Goal: Task Accomplishment & Management: Use online tool/utility

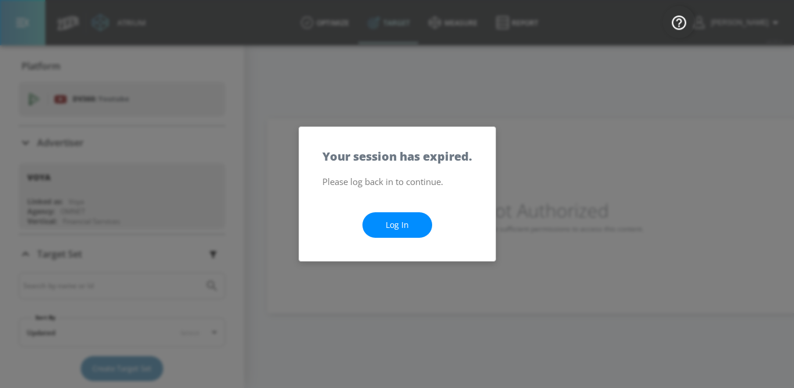
click at [394, 222] on link "Log In" at bounding box center [397, 225] width 70 height 26
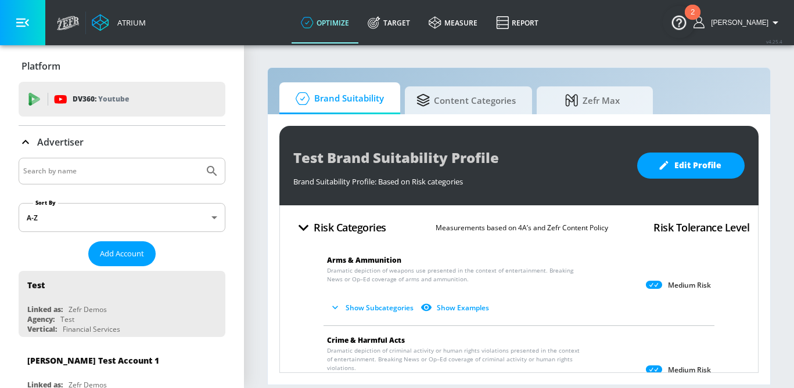
click at [104, 167] on input "Search by name" at bounding box center [111, 171] width 176 height 15
type input "unilever canada"
click at [199, 158] on button "Submit Search" at bounding box center [212, 171] width 26 height 26
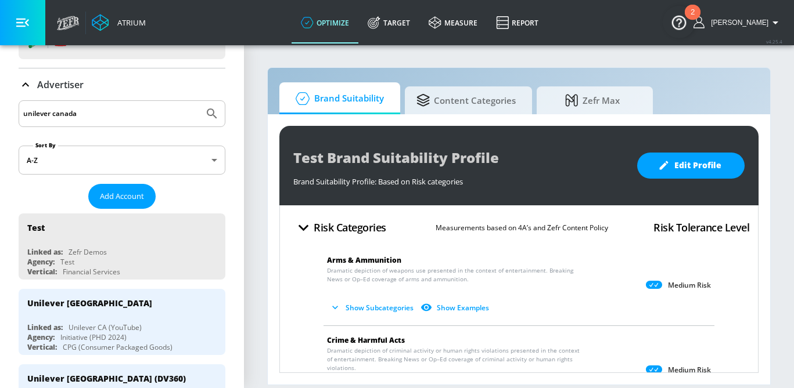
scroll to position [73, 0]
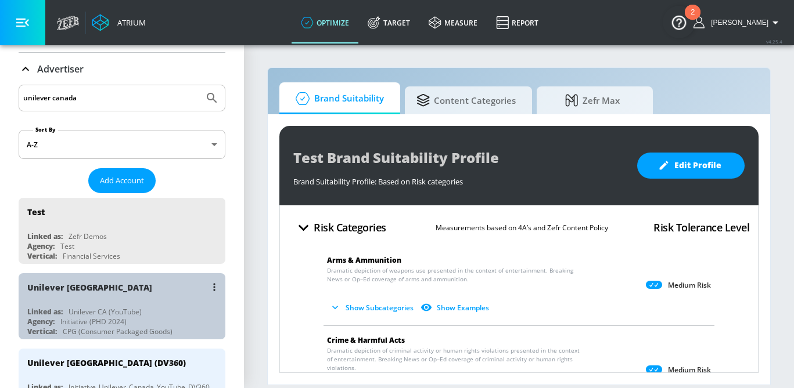
click at [99, 319] on div "Initiative (PHD 2024)" at bounding box center [93, 322] width 66 height 10
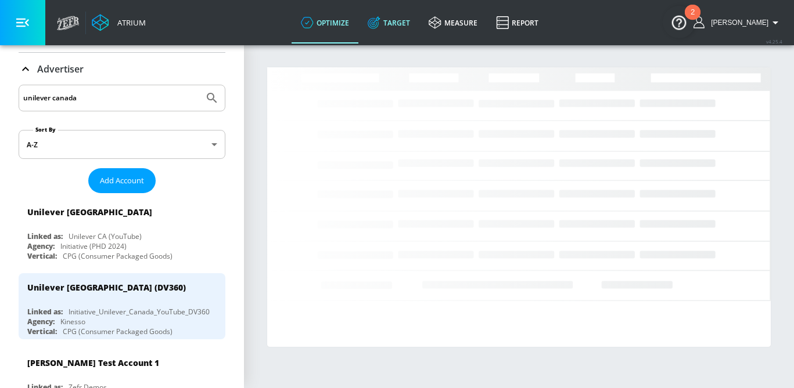
click at [401, 24] on link "Target" at bounding box center [388, 23] width 61 height 42
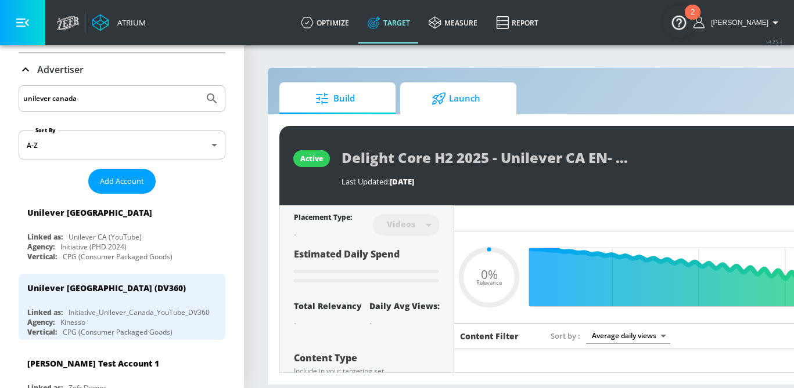
type input "0.05"
click at [434, 102] on icon at bounding box center [438, 98] width 15 height 13
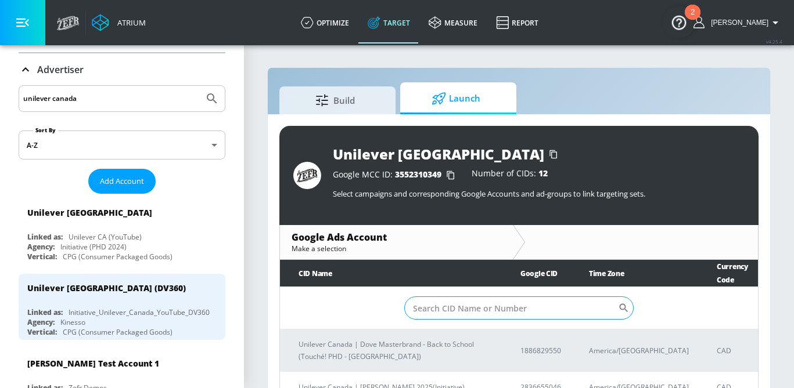
click at [435, 305] on input "Sort By" at bounding box center [511, 308] width 214 height 23
paste input "Unilever [GEOGRAPHIC_DATA] | [PERSON_NAME] 2025"
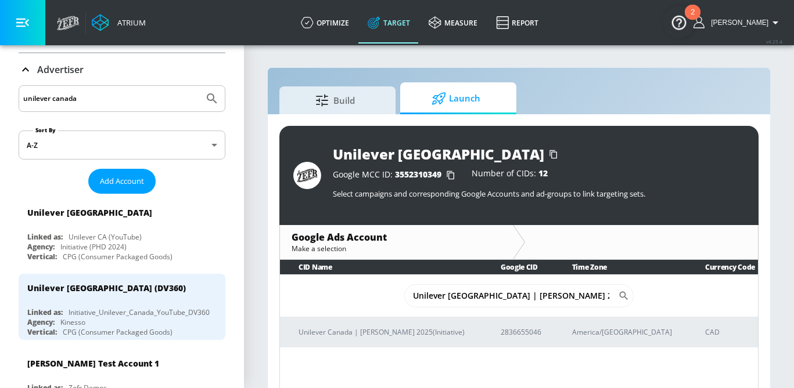
drag, startPoint x: 559, startPoint y: 300, endPoint x: 383, endPoint y: 292, distance: 176.1
click at [383, 292] on td "Unilever [GEOGRAPHIC_DATA] | [PERSON_NAME] 2025 ​" at bounding box center [519, 296] width 478 height 42
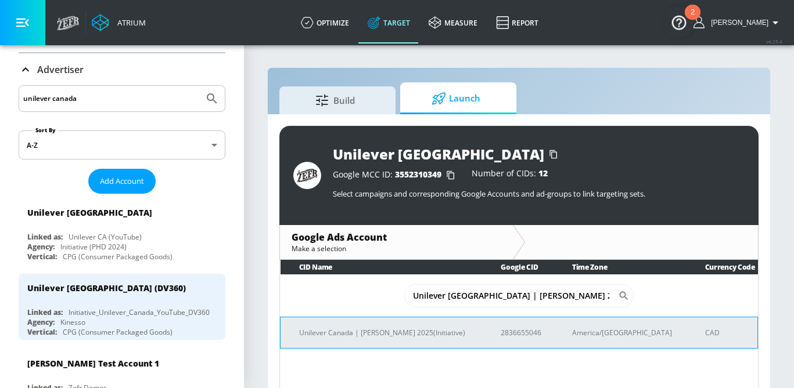
type input "Unilever [GEOGRAPHIC_DATA] | [PERSON_NAME] 2025"
click at [374, 336] on p "Unilever Canada | [PERSON_NAME] 2025(Initiative)" at bounding box center [386, 333] width 174 height 12
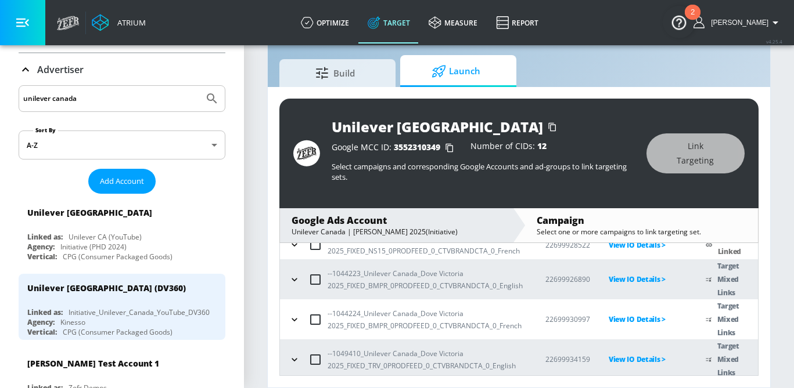
scroll to position [114, 0]
click at [296, 276] on icon "button" at bounding box center [295, 279] width 12 height 12
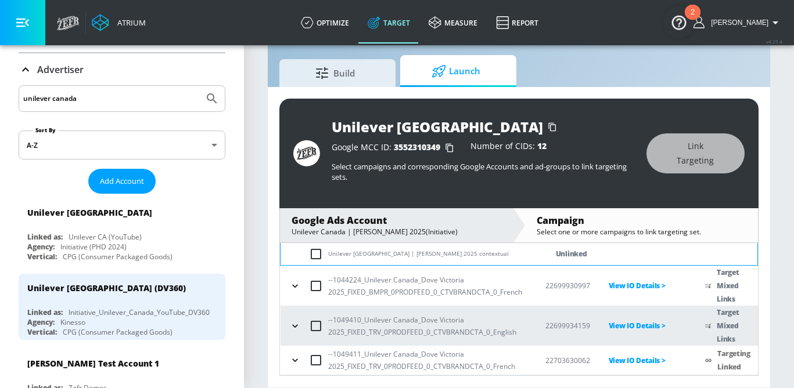
scroll to position [260, 0]
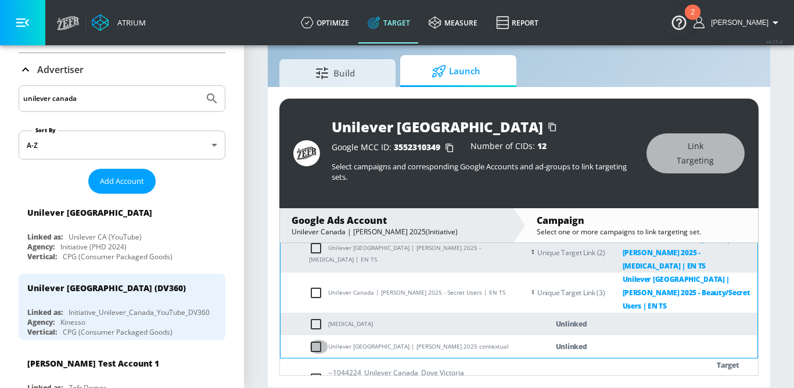
click at [316, 340] on input "checkbox" at bounding box center [318, 347] width 19 height 14
checkbox input "true"
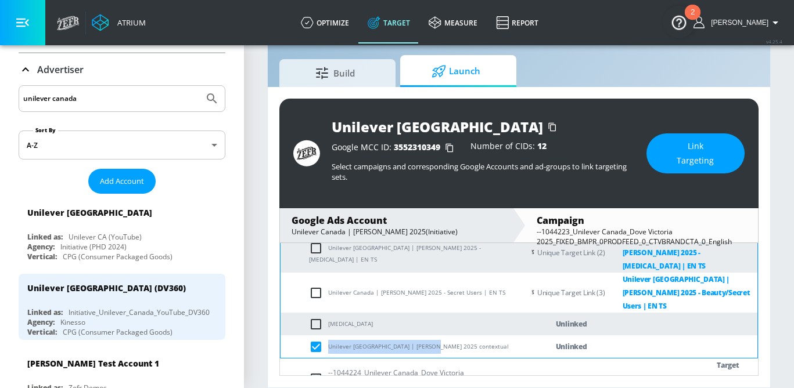
drag, startPoint x: 429, startPoint y: 307, endPoint x: 329, endPoint y: 304, distance: 99.9
click at [329, 336] on td "Unilever [GEOGRAPHIC_DATA] | [PERSON_NAME] 2025 contextual" at bounding box center [401, 347] width 243 height 23
copy td "Unilever [GEOGRAPHIC_DATA] | [PERSON_NAME] 2025"
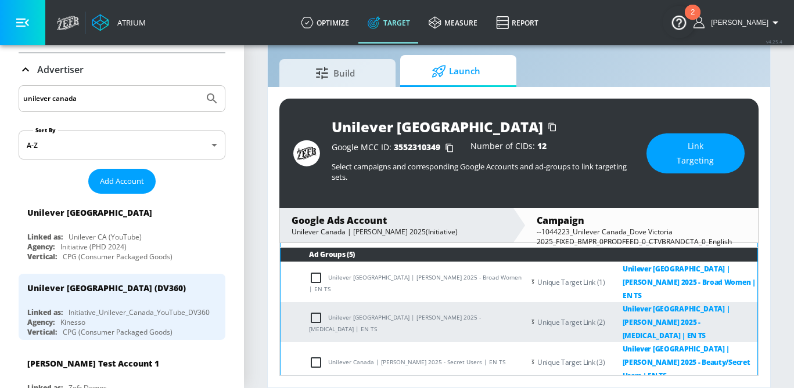
scroll to position [189, 0]
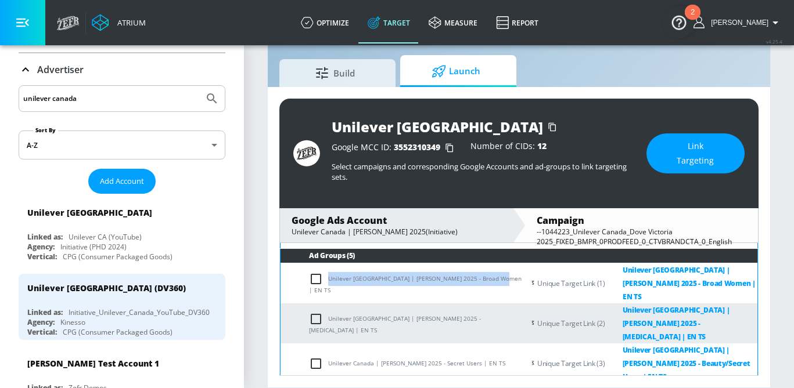
drag, startPoint x: 500, startPoint y: 277, endPoint x: 329, endPoint y: 277, distance: 170.7
click at [329, 277] on td "Unilever [GEOGRAPHIC_DATA] | [PERSON_NAME] 2025 - Broad Women | EN TS" at bounding box center [401, 284] width 243 height 41
copy td "Unilever [GEOGRAPHIC_DATA] | [PERSON_NAME] 2025 - Broad Women | EN TS"
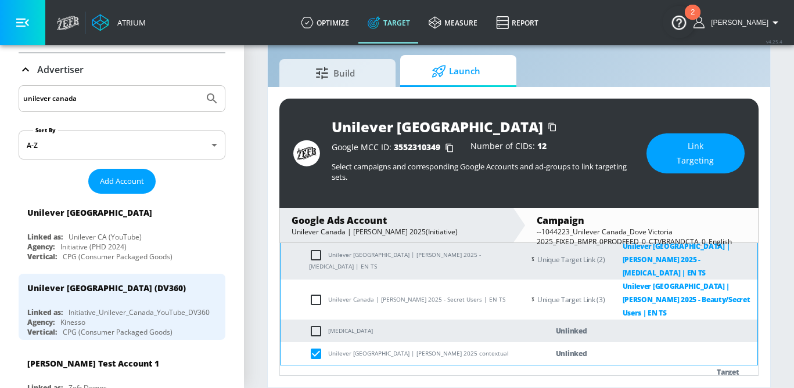
scroll to position [259, 0]
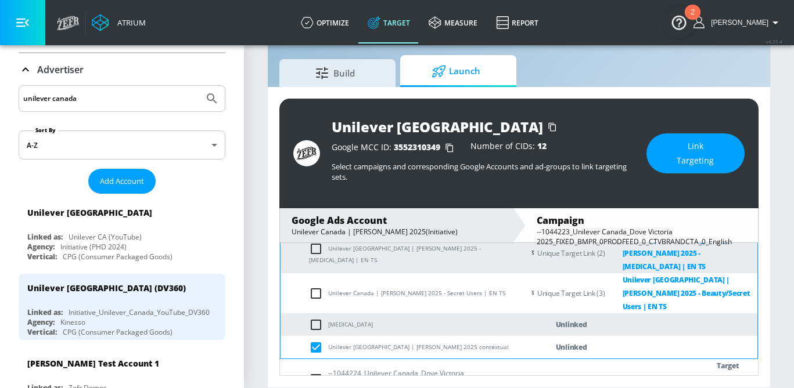
click at [686, 153] on span "Link Targeting" at bounding box center [695, 153] width 52 height 28
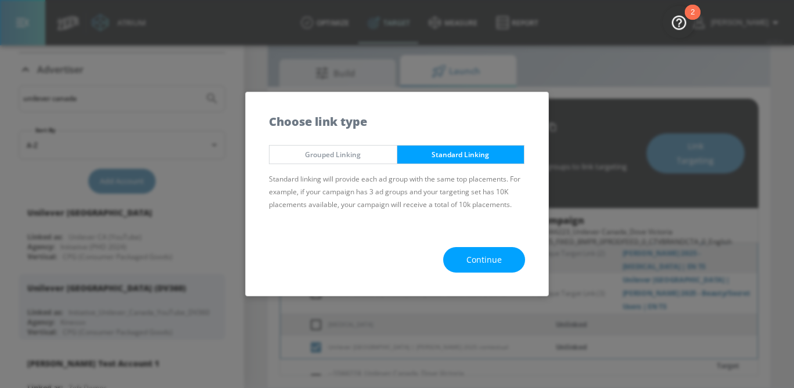
click at [480, 254] on span "Continue" at bounding box center [483, 260] width 35 height 15
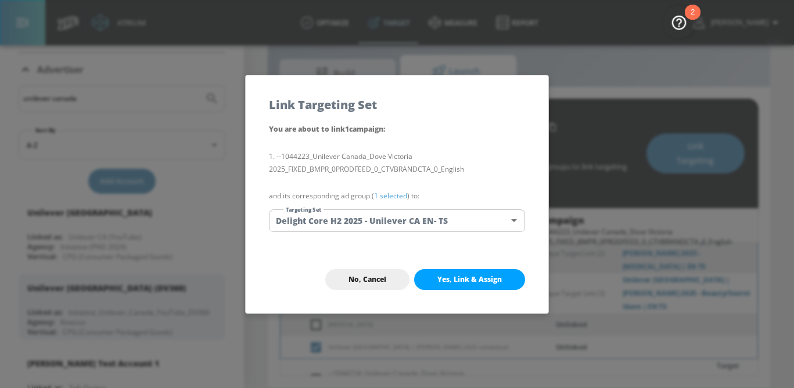
click at [413, 220] on body "Atrium optimize Target measure Report optimize Target measure Report v 4.25.4 […" at bounding box center [397, 181] width 794 height 416
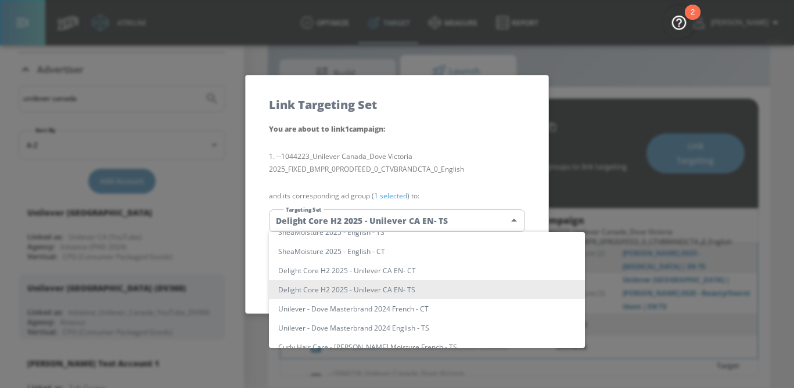
scroll to position [0, 0]
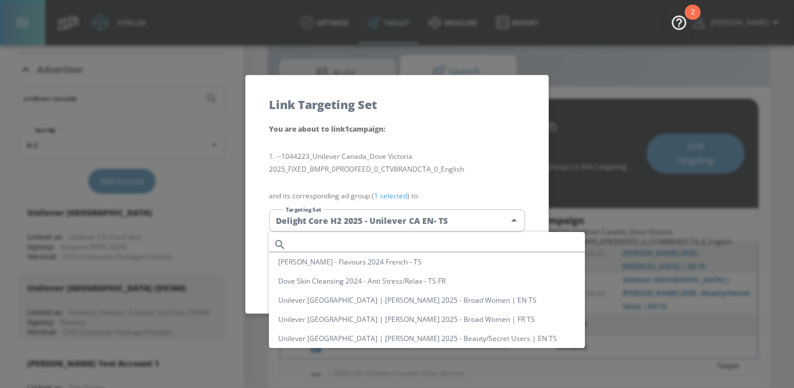
click at [344, 247] on input "text" at bounding box center [438, 245] width 294 height 16
paste input "Unilever [GEOGRAPHIC_DATA] | [PERSON_NAME] 2025 - Broad Women | EN TS"
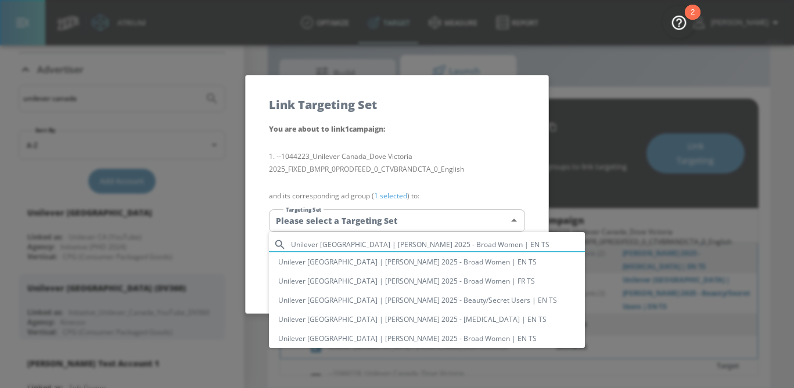
type input "Unilever [GEOGRAPHIC_DATA] | [PERSON_NAME] 2025 - Broad Women | EN TS"
click at [343, 263] on li "Unilever [GEOGRAPHIC_DATA] | [PERSON_NAME] 2025 - Broad Women | EN TS" at bounding box center [427, 262] width 316 height 19
type input "4ce506af-5026-4537-a4b3-ee1f3e5fad53"
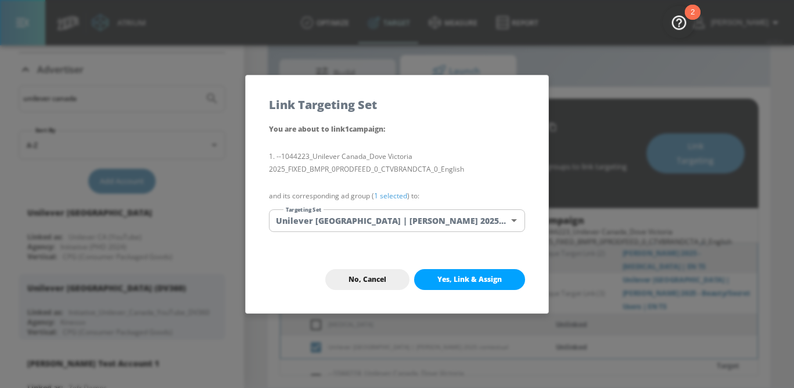
click at [392, 197] on link "1 selected" at bounding box center [390, 196] width 33 height 10
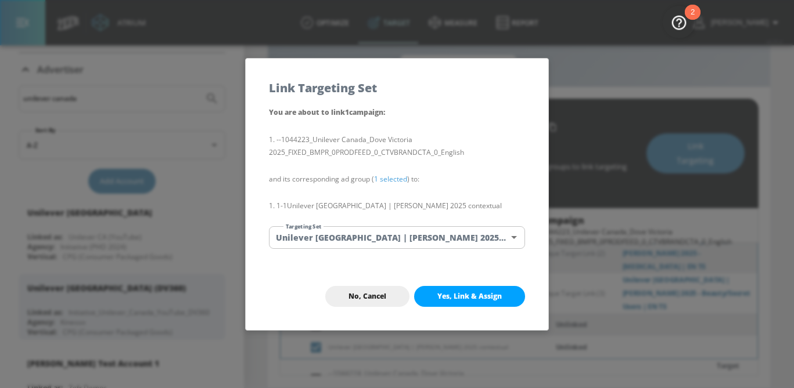
click at [440, 305] on button "Yes, Link & Assign" at bounding box center [469, 296] width 111 height 21
checkbox input "false"
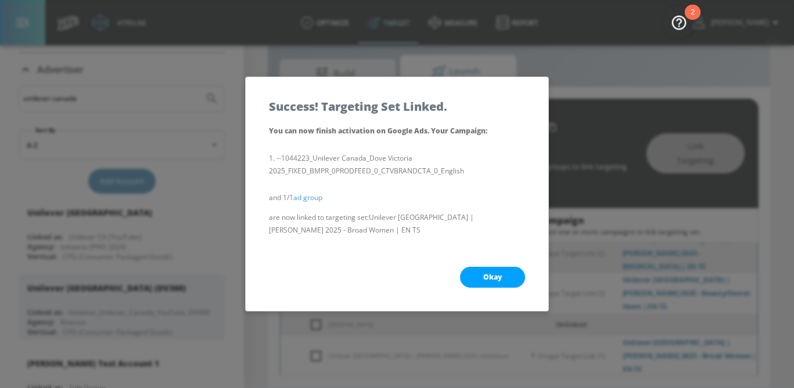
click at [496, 276] on span "Okay" at bounding box center [492, 277] width 19 height 9
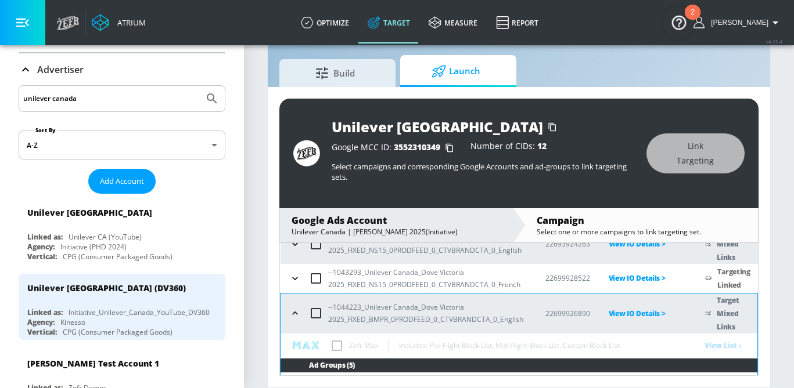
scroll to position [82, 0]
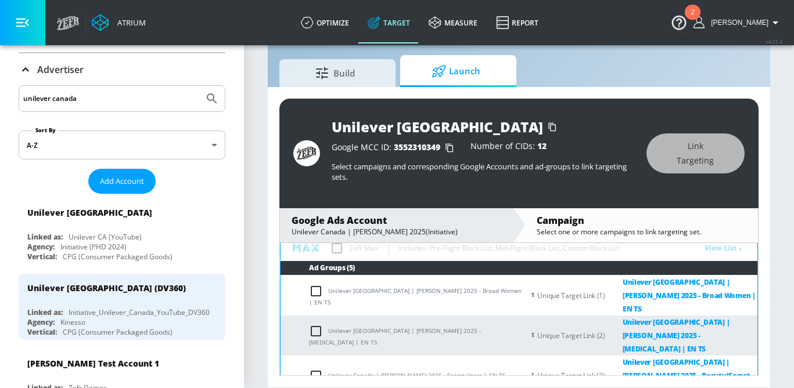
scroll to position [259, 0]
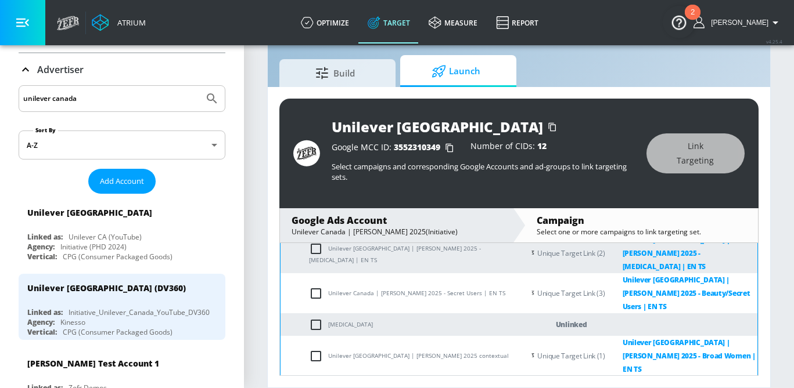
click at [324, 318] on input "checkbox" at bounding box center [318, 325] width 19 height 14
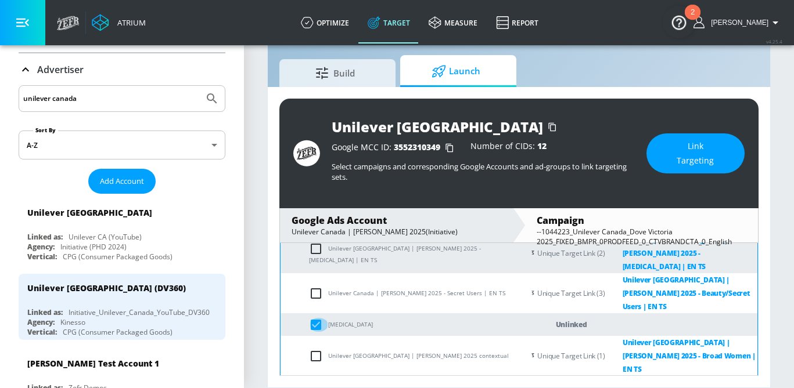
click at [324, 318] on input "checkbox" at bounding box center [318, 325] width 19 height 14
checkbox input "false"
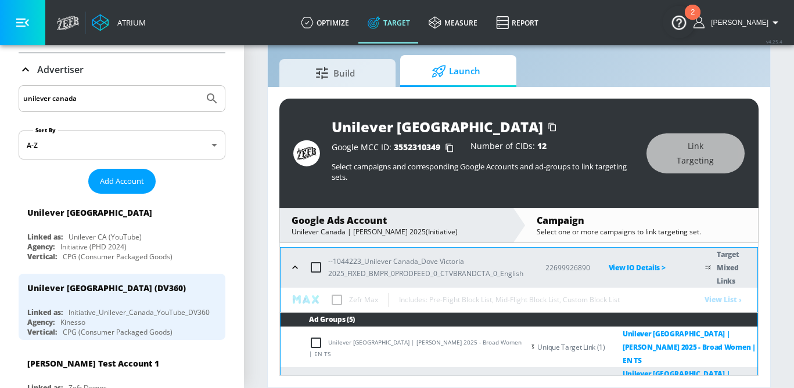
scroll to position [125, 0]
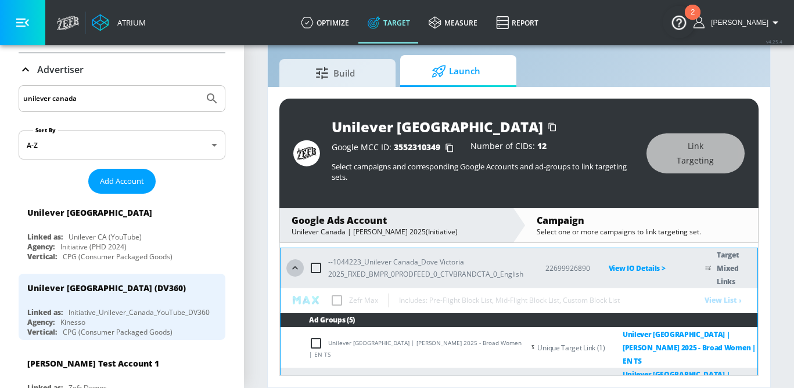
click at [297, 266] on icon "button" at bounding box center [295, 268] width 12 height 12
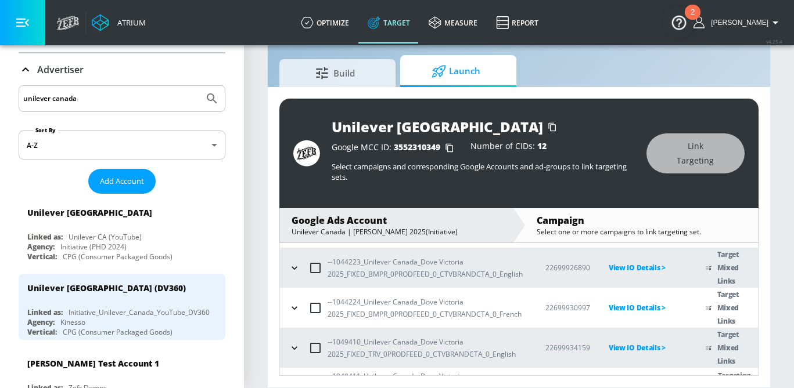
click at [313, 266] on input "checkbox" at bounding box center [315, 268] width 24 height 24
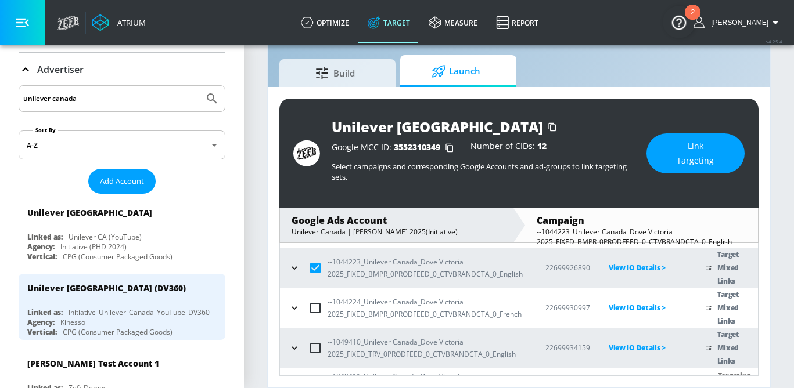
click at [285, 271] on td "--1044223_Unilever Canada_Dove Victoria 2025_FIXED_BMPR_0PRODFEED_0_CTVBRANDCTA…" at bounding box center [403, 268] width 247 height 40
click at [294, 266] on icon "button" at bounding box center [295, 268] width 12 height 12
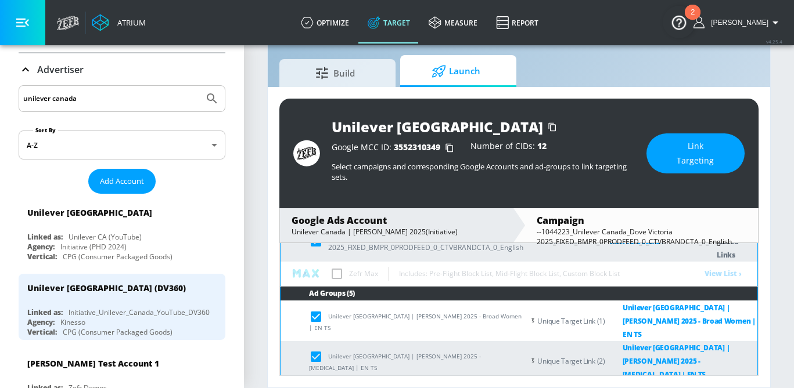
scroll to position [153, 0]
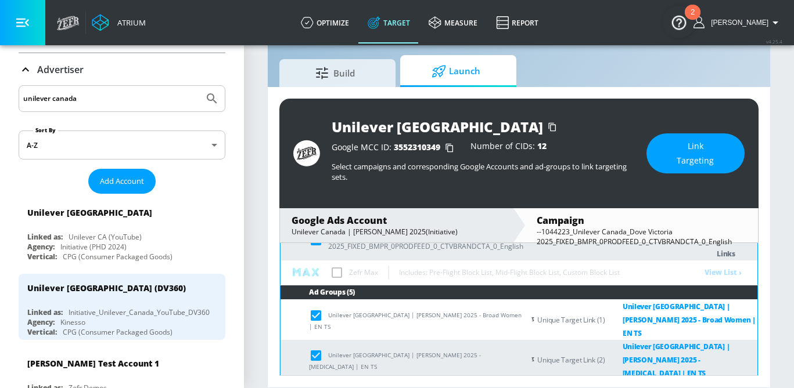
click at [337, 272] on table "Campaign Name Campaign ID Reconciliation: Any Status: Any ​ --1043292_Unilever …" at bounding box center [519, 362] width 478 height 542
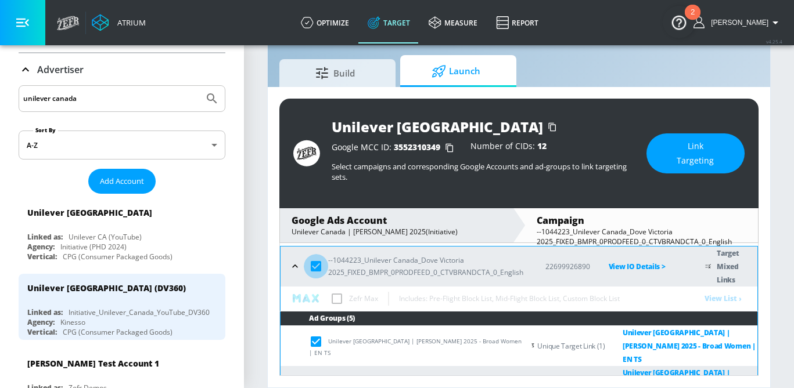
click at [313, 268] on input "checkbox" at bounding box center [316, 266] width 24 height 24
checkbox input "false"
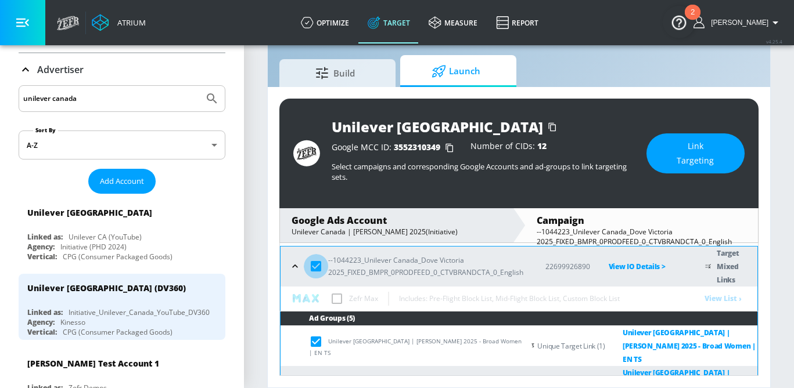
checkbox input "false"
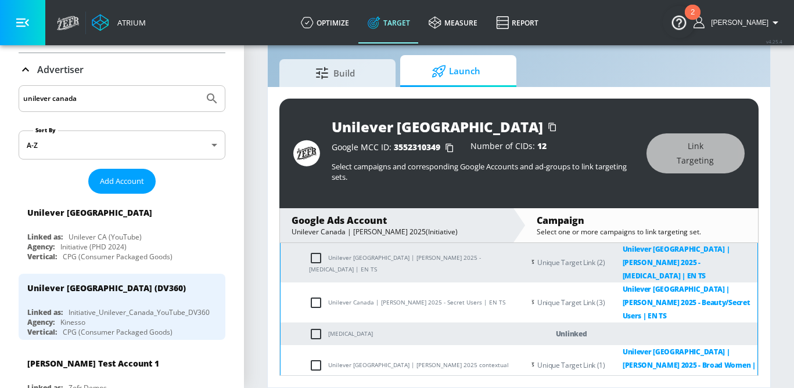
scroll to position [249, 0]
click at [317, 329] on input "checkbox" at bounding box center [318, 336] width 19 height 14
checkbox input "true"
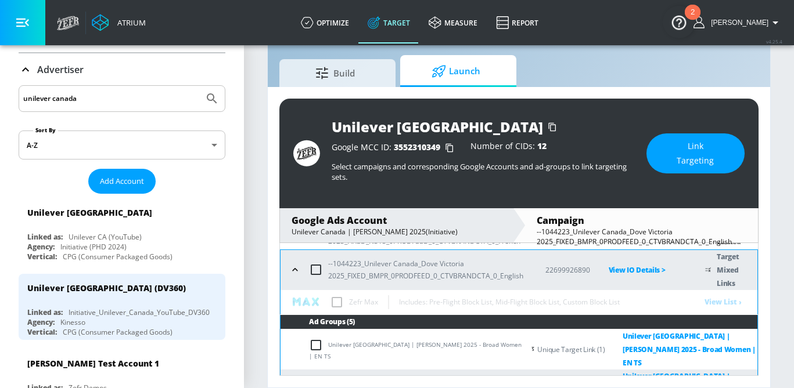
scroll to position [124, 0]
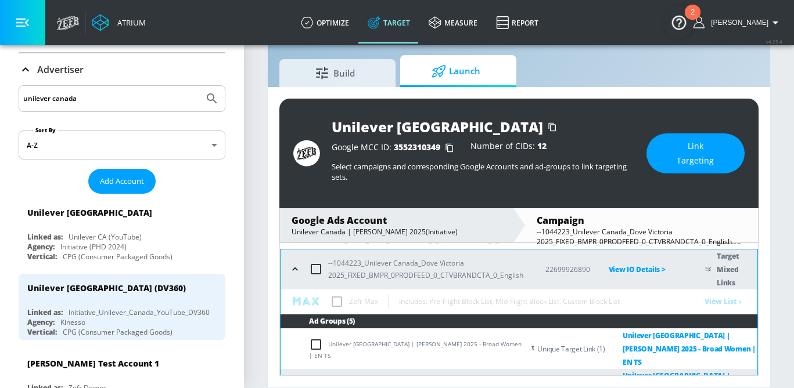
click at [348, 306] on table "Campaign Name Campaign ID Reconciliation: Any Status: Any ​ --1043292_Unilever …" at bounding box center [519, 391] width 478 height 542
click at [299, 268] on icon "button" at bounding box center [295, 270] width 12 height 12
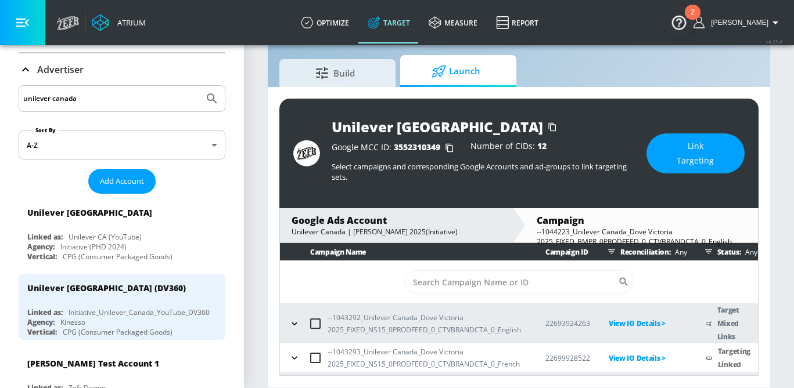
scroll to position [0, 0]
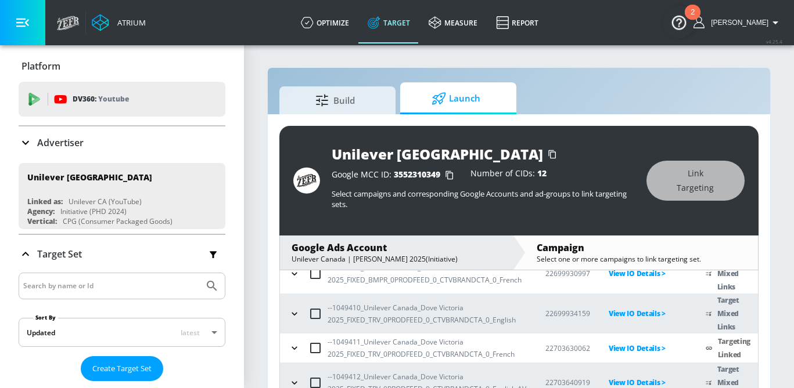
scroll to position [27, 0]
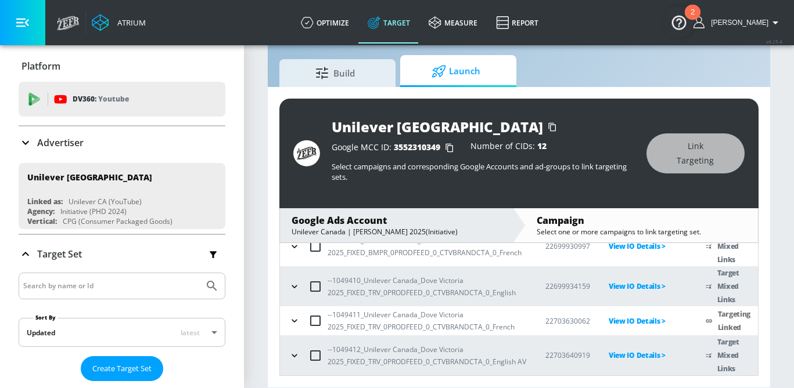
click at [290, 322] on icon "button" at bounding box center [295, 321] width 12 height 12
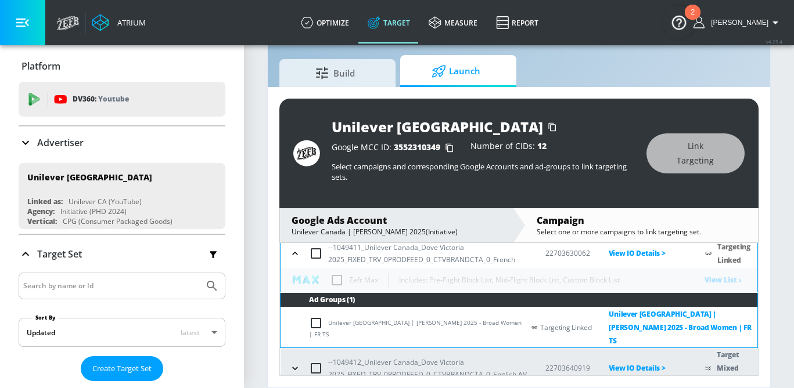
scroll to position [242, 0]
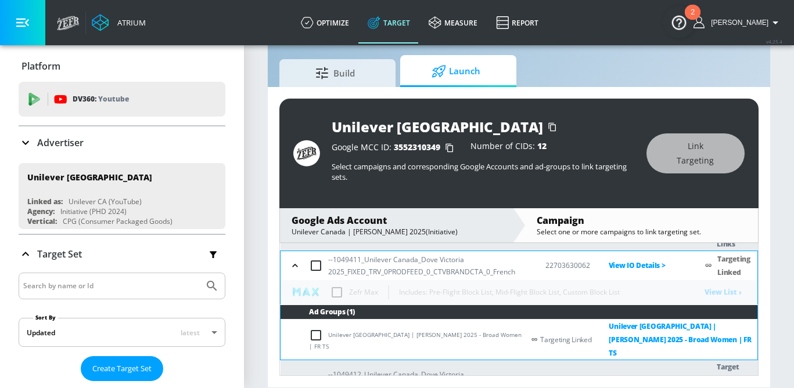
click at [300, 262] on icon "button" at bounding box center [295, 266] width 12 height 12
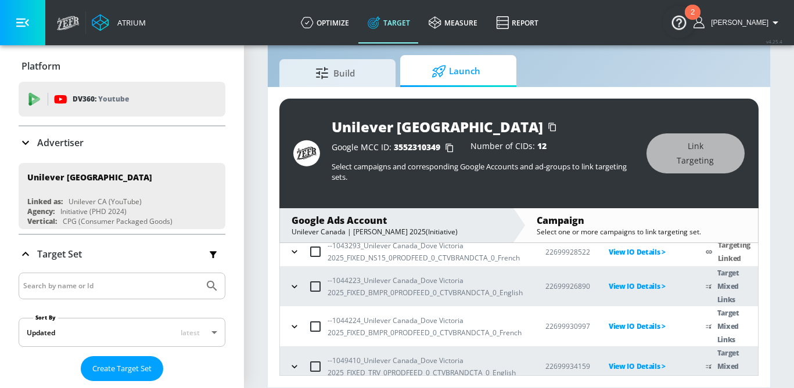
scroll to position [103, 0]
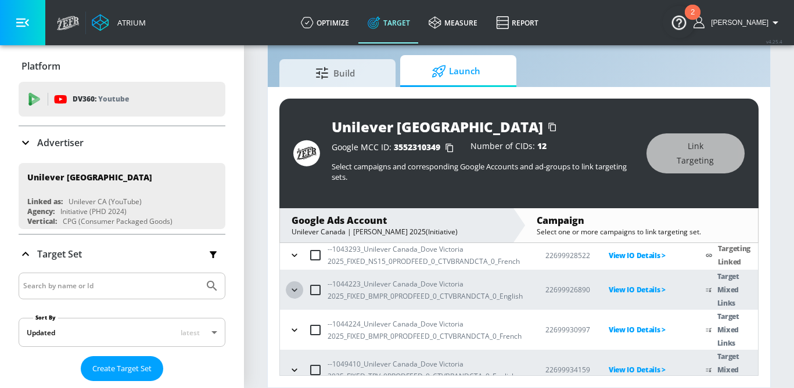
click at [295, 288] on icon "button" at bounding box center [295, 290] width 12 height 12
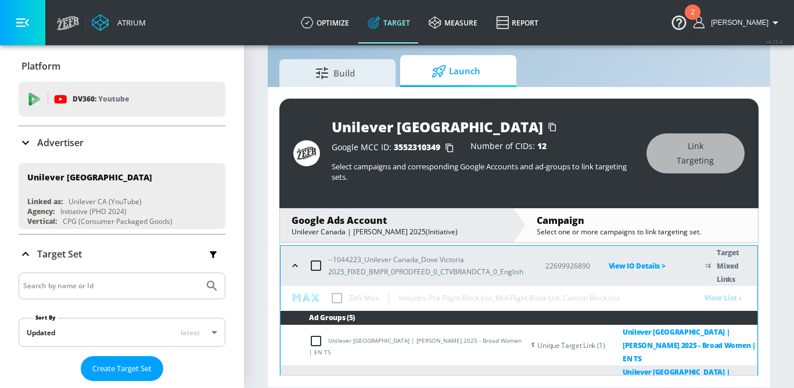
scroll to position [131, 0]
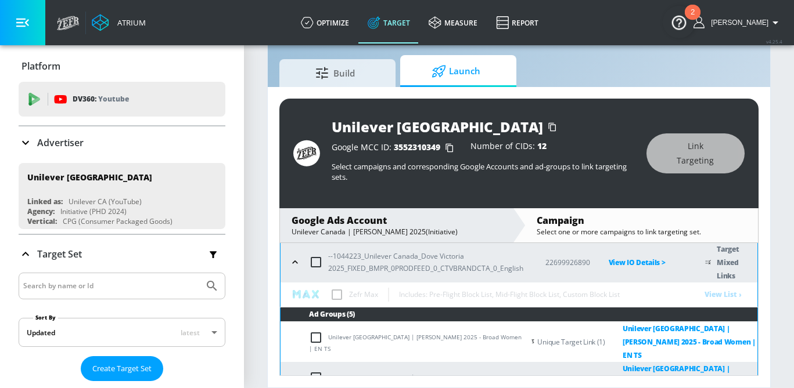
click at [333, 297] on table "Campaign Name Campaign ID Reconciliation: Any Status: Any ​ --1043292_Unilever …" at bounding box center [519, 384] width 478 height 542
click at [723, 294] on table "Campaign Name Campaign ID Reconciliation: Any Status: Any ​ --1043292_Unilever …" at bounding box center [519, 384] width 478 height 542
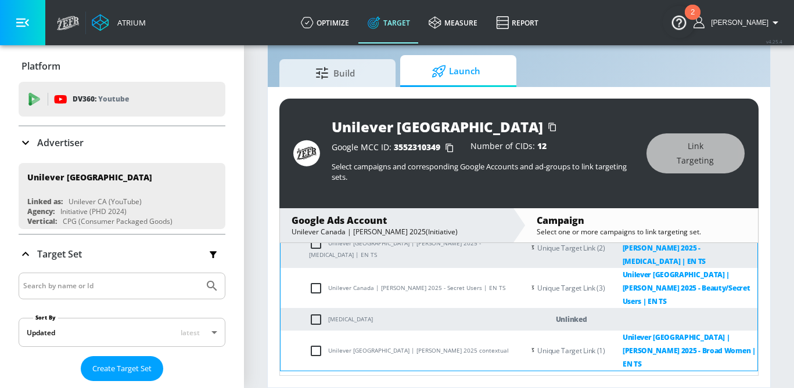
scroll to position [266, 0]
click at [311, 312] on input "checkbox" at bounding box center [318, 319] width 19 height 14
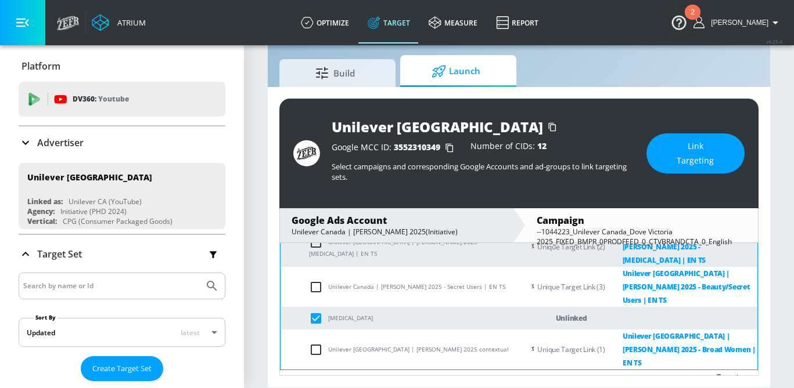
click at [311, 312] on input "checkbox" at bounding box center [318, 319] width 19 height 14
checkbox input "false"
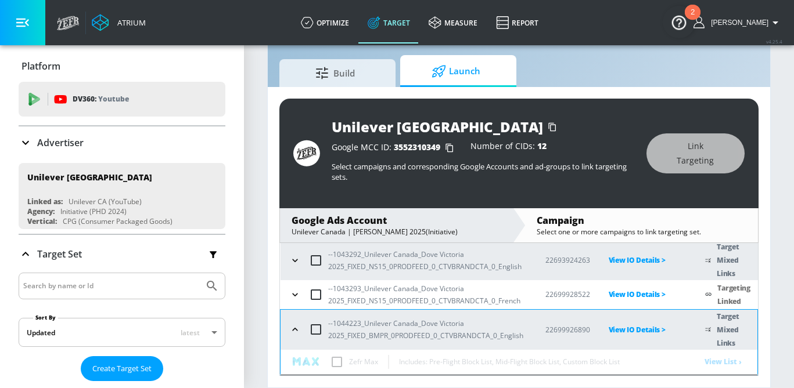
scroll to position [93, 0]
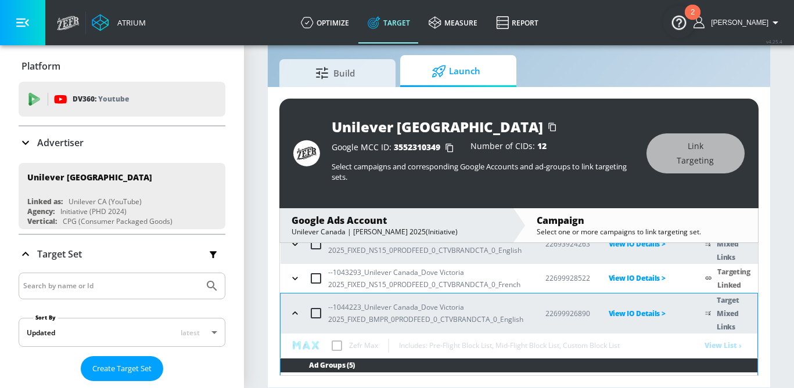
scroll to position [80, 0]
click at [290, 315] on icon "button" at bounding box center [295, 313] width 12 height 12
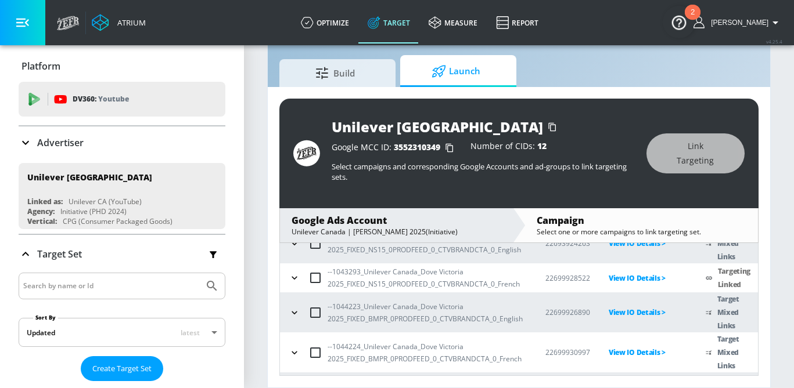
click at [290, 315] on icon "button" at bounding box center [295, 313] width 12 height 12
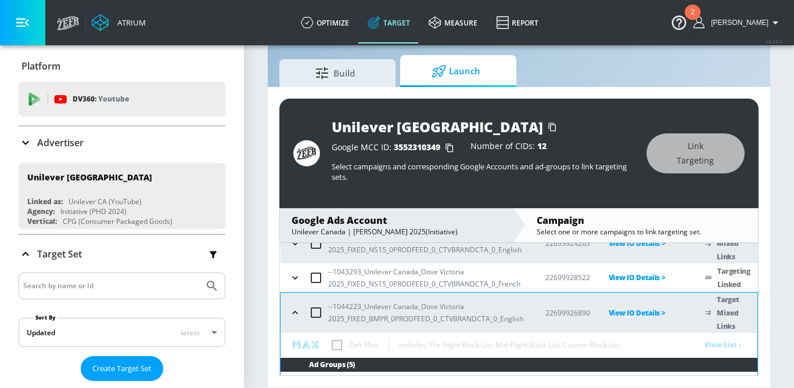
click at [290, 315] on icon "button" at bounding box center [295, 313] width 12 height 12
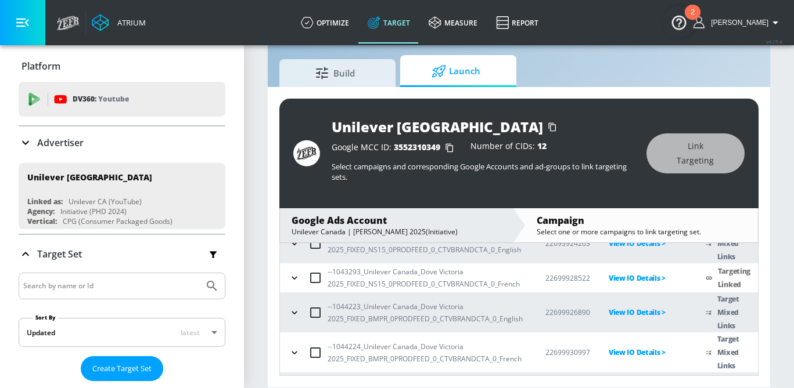
click at [290, 315] on icon "button" at bounding box center [295, 313] width 12 height 12
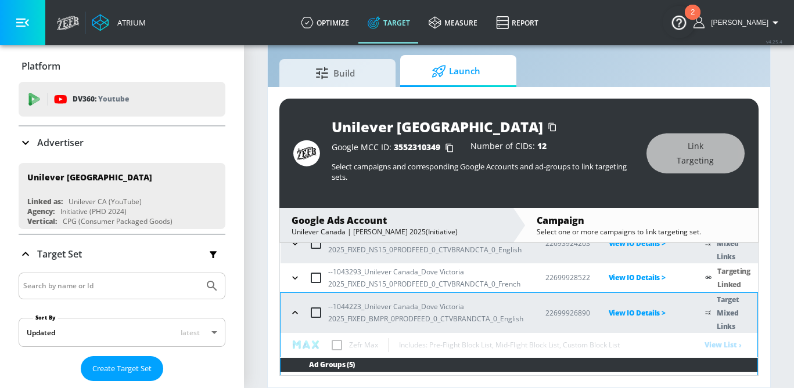
click at [290, 315] on icon "button" at bounding box center [295, 313] width 12 height 12
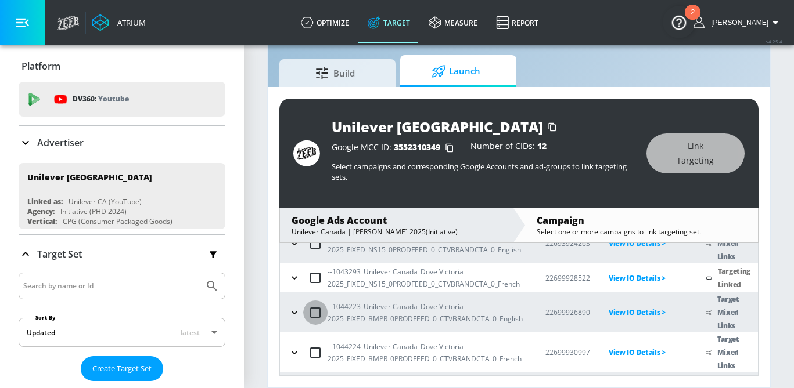
click at [305, 318] on input "checkbox" at bounding box center [315, 313] width 24 height 24
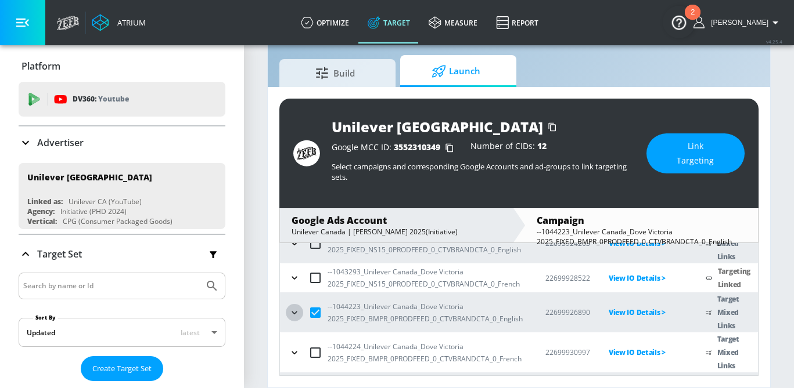
click at [294, 315] on icon "button" at bounding box center [295, 313] width 12 height 12
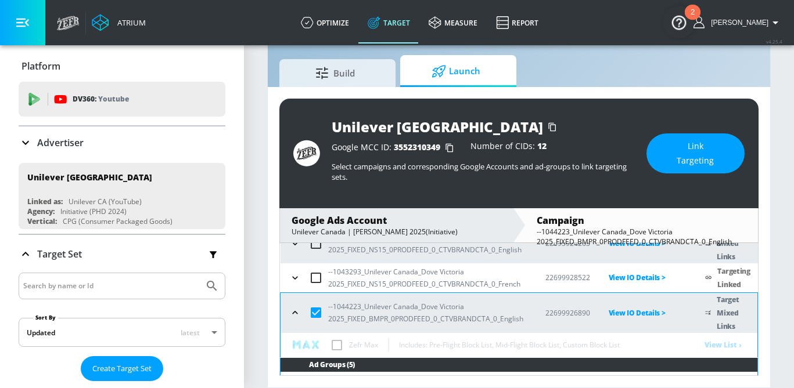
click at [317, 313] on input "checkbox" at bounding box center [316, 313] width 24 height 24
checkbox input "false"
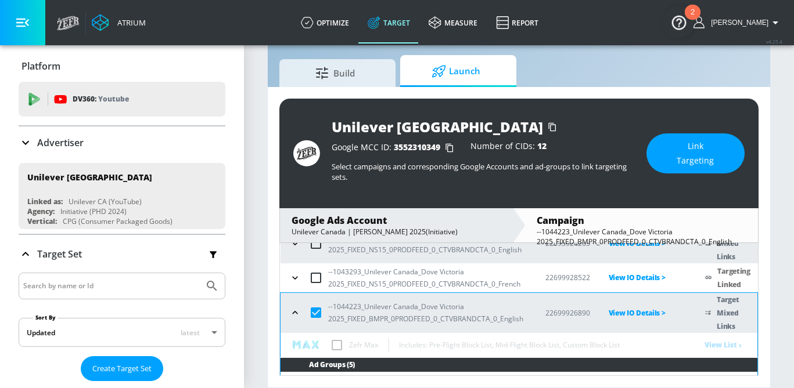
checkbox input "false"
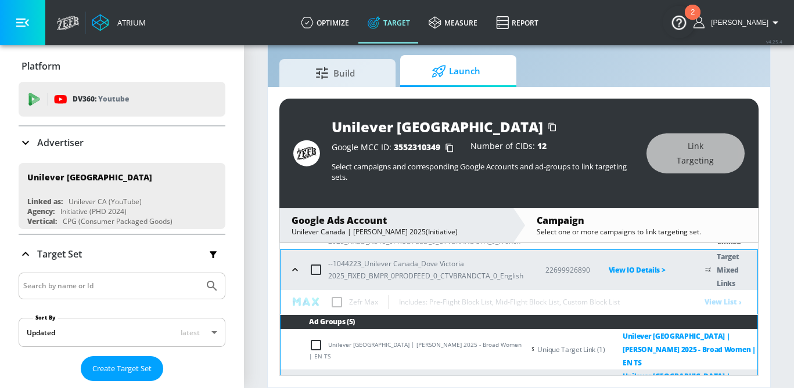
scroll to position [118, 0]
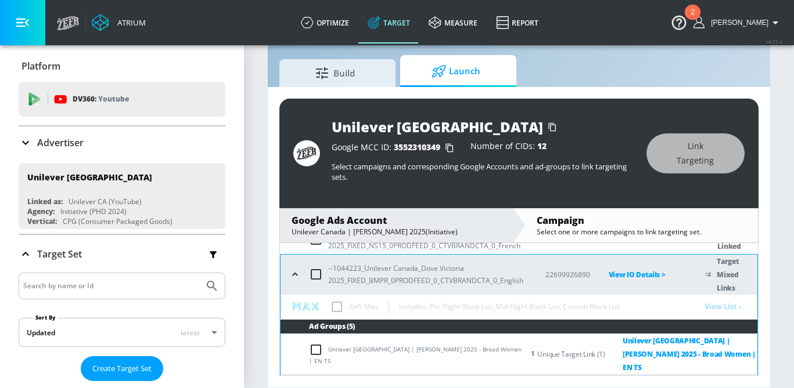
click at [313, 275] on input "checkbox" at bounding box center [316, 274] width 24 height 24
checkbox input "true"
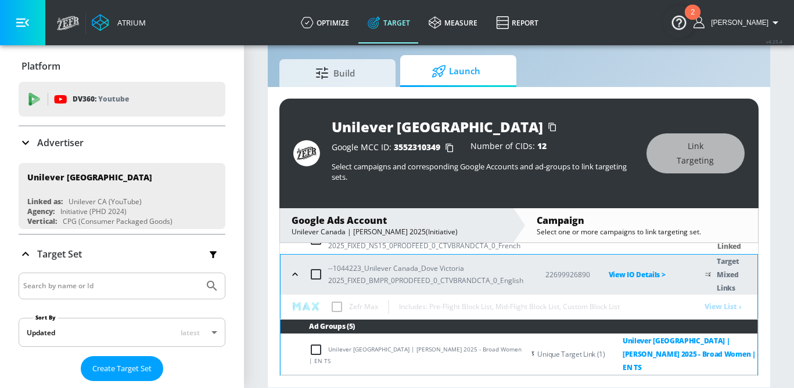
checkbox input "true"
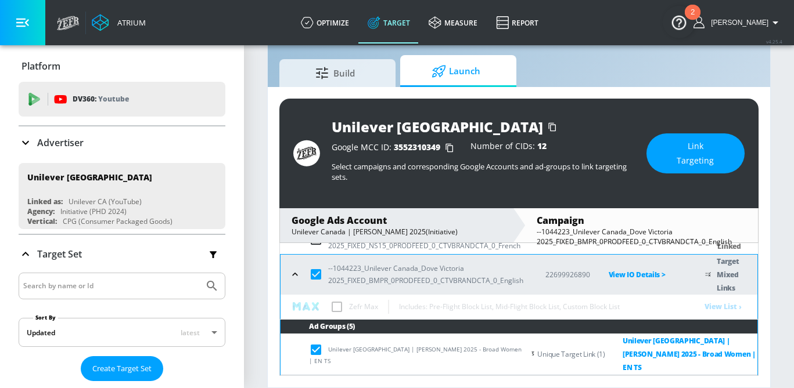
click at [313, 275] on input "checkbox" at bounding box center [316, 274] width 24 height 24
checkbox input "false"
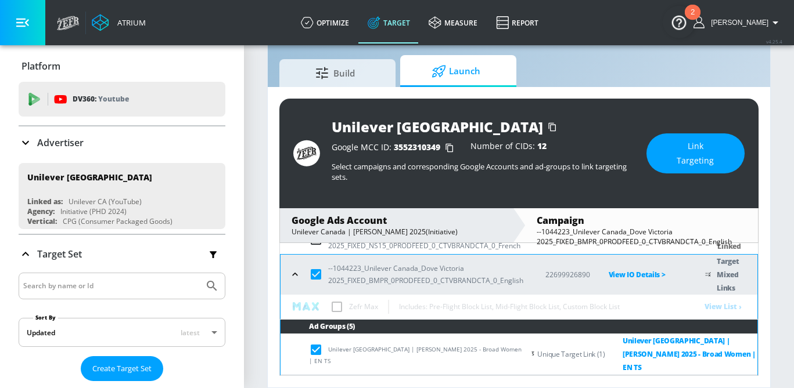
checkbox input "false"
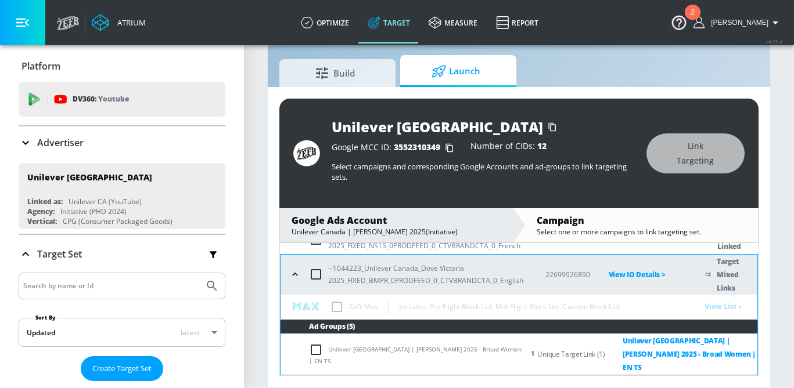
click at [300, 280] on icon "button" at bounding box center [295, 275] width 12 height 12
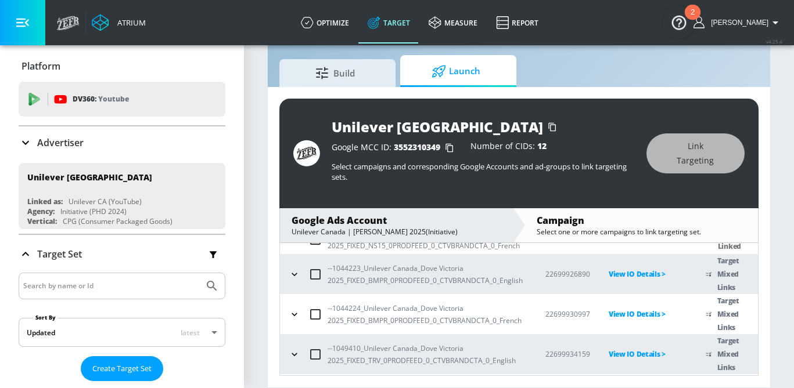
click at [316, 279] on input "checkbox" at bounding box center [315, 274] width 24 height 24
checkbox input "true"
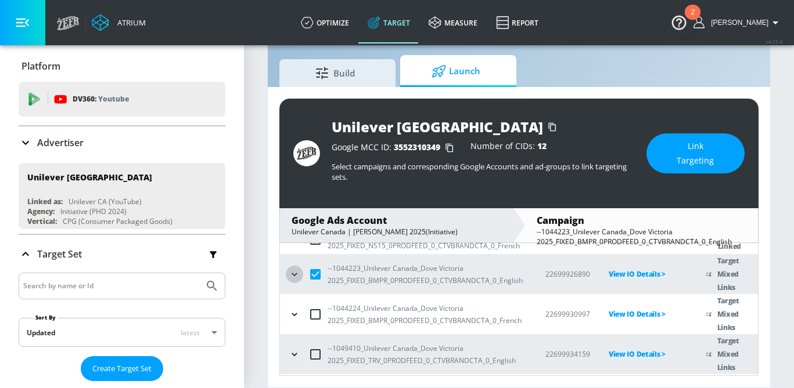
click at [294, 278] on icon "button" at bounding box center [295, 275] width 12 height 12
